Goal: Check status: Check status

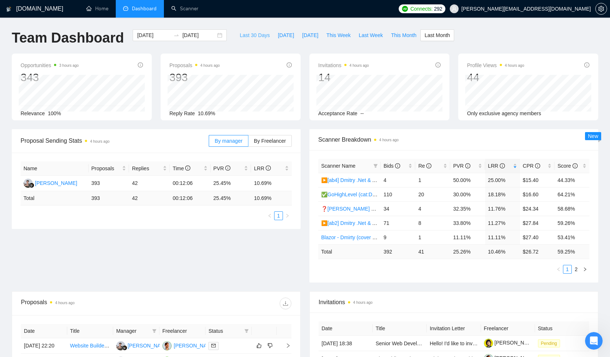
click at [250, 35] on span "Last 30 Days" at bounding box center [254, 35] width 30 height 8
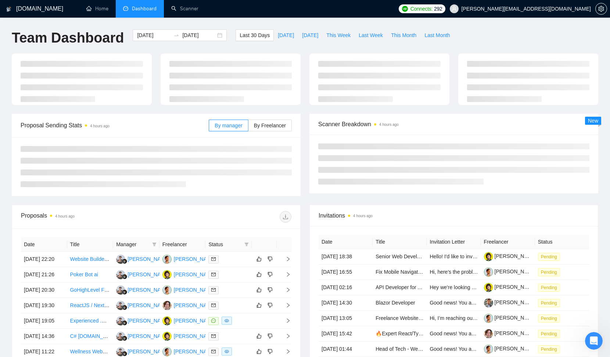
type input "[DATE]"
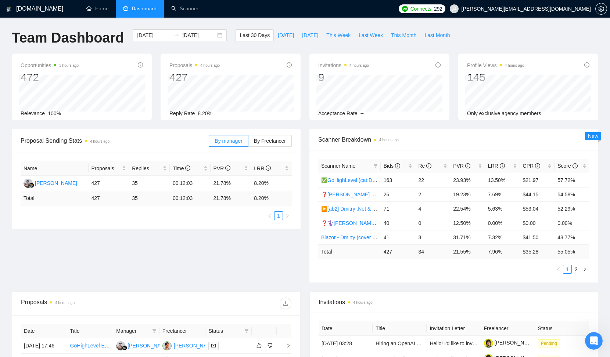
scroll to position [244, 0]
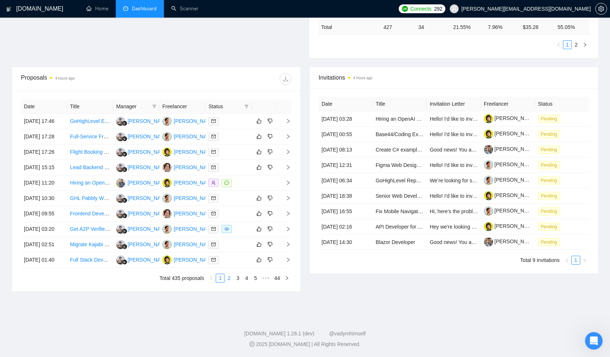
click at [230, 282] on link "2" at bounding box center [229, 278] width 8 height 8
click at [237, 282] on link "3" at bounding box center [238, 278] width 8 height 8
click at [245, 282] on link "4" at bounding box center [246, 278] width 8 height 8
click at [247, 282] on link "5" at bounding box center [246, 278] width 8 height 8
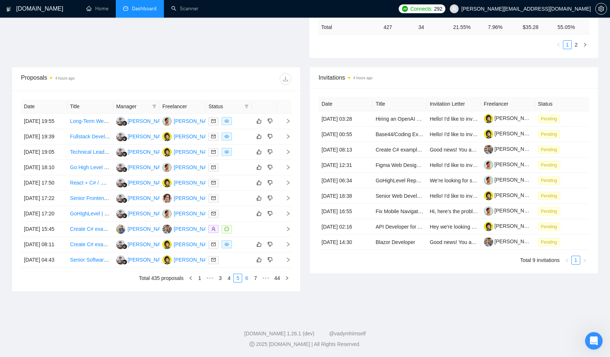
click at [245, 282] on link "6" at bounding box center [246, 278] width 8 height 8
click at [245, 282] on link "7" at bounding box center [246, 278] width 8 height 8
click at [365, 292] on div "Invitations 4 hours ago Date Title Invitation Letter Freelancer Status [DATE] 0…" at bounding box center [453, 179] width 297 height 225
